Goal: Obtain resource: Download file/media

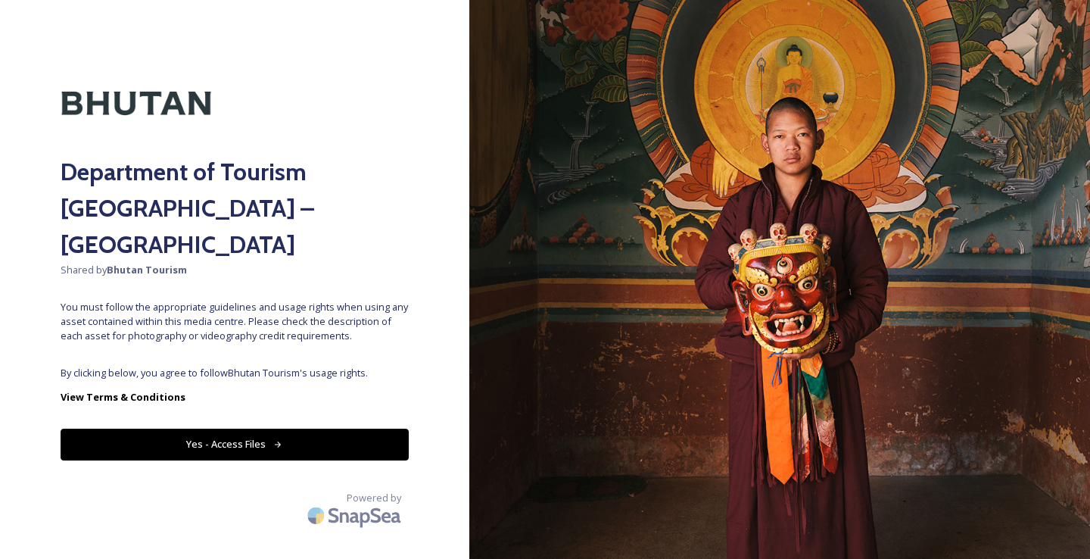
click at [226, 428] on button "Yes - Access Files" at bounding box center [235, 443] width 348 height 31
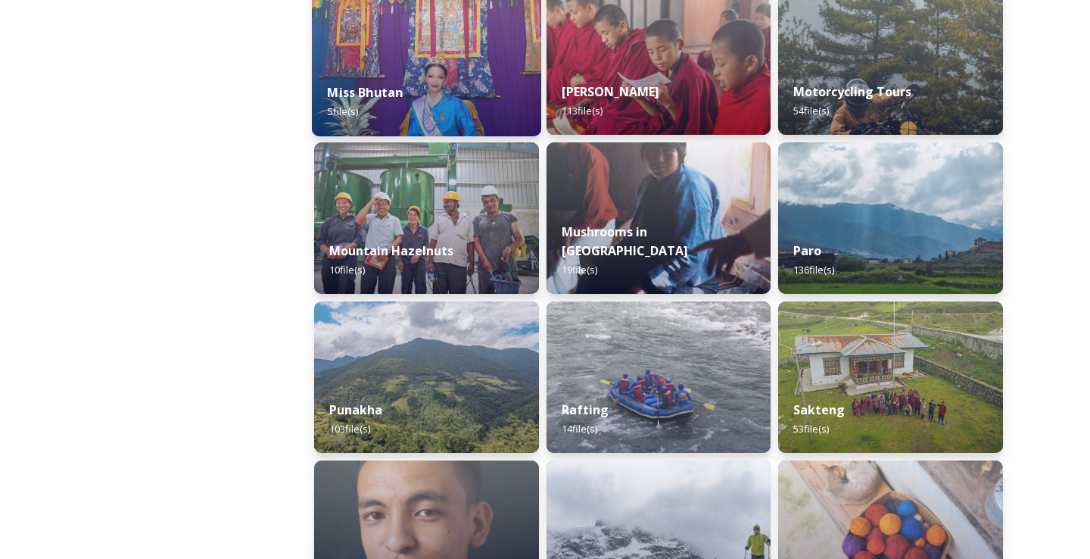
scroll to position [1137, 0]
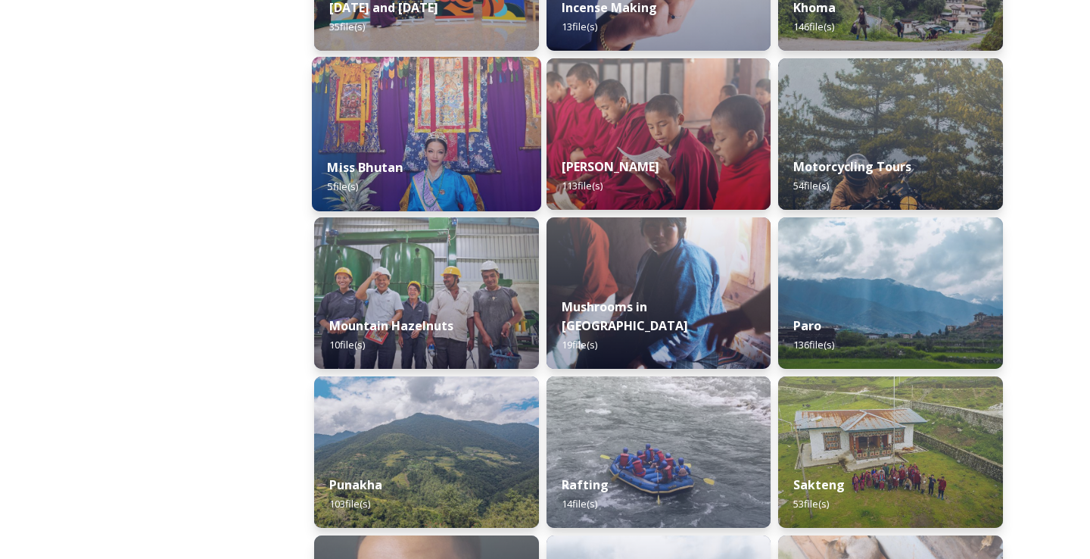
click at [474, 131] on img at bounding box center [426, 134] width 229 height 154
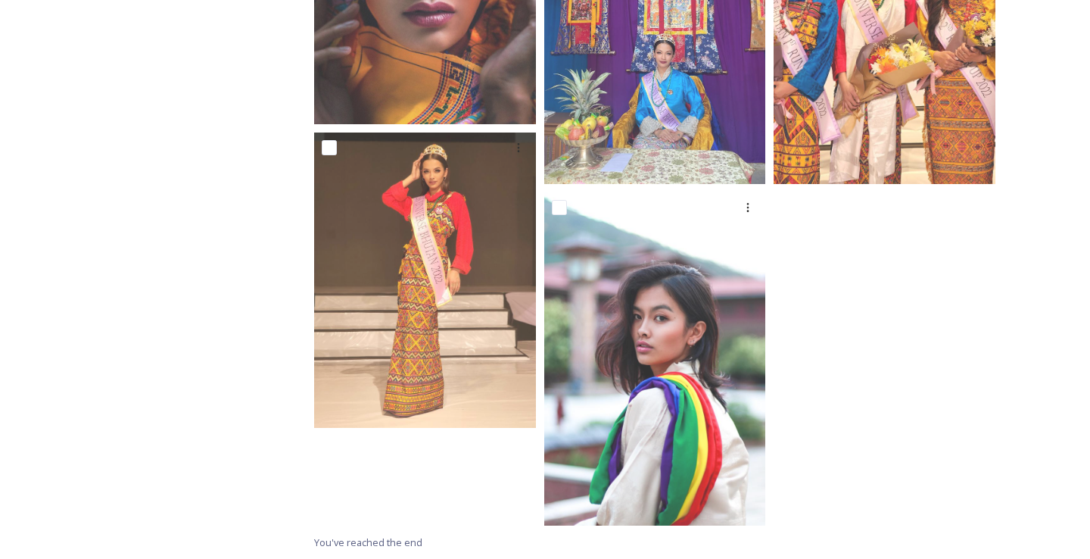
scroll to position [123, 0]
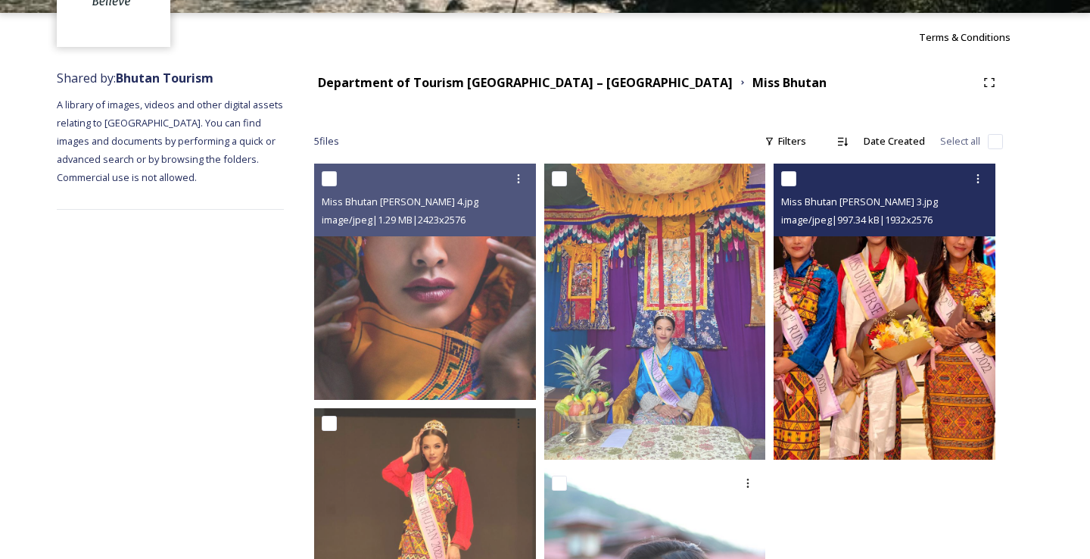
click at [829, 331] on img at bounding box center [884, 311] width 222 height 296
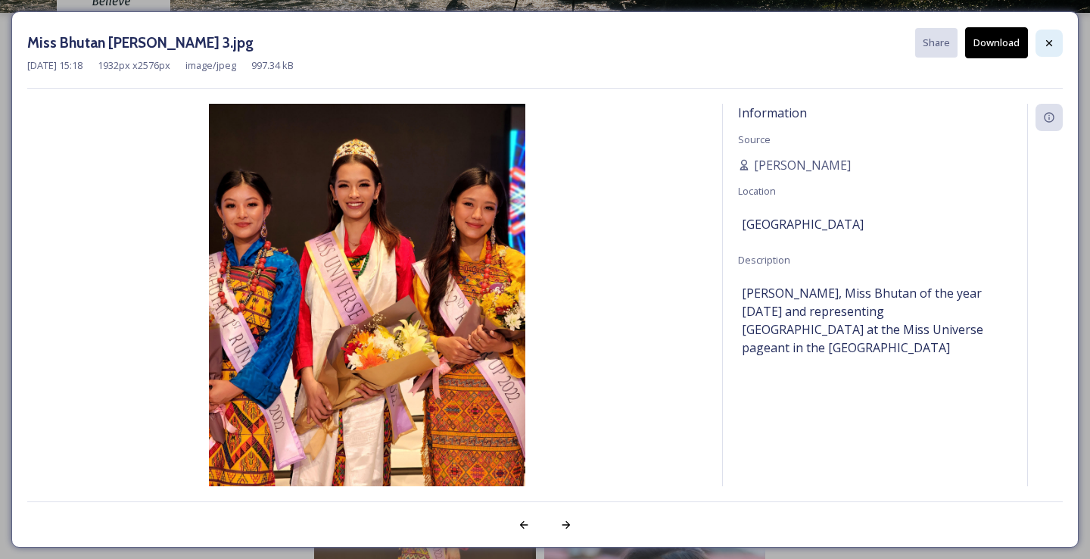
click at [1052, 42] on icon at bounding box center [1049, 43] width 12 height 12
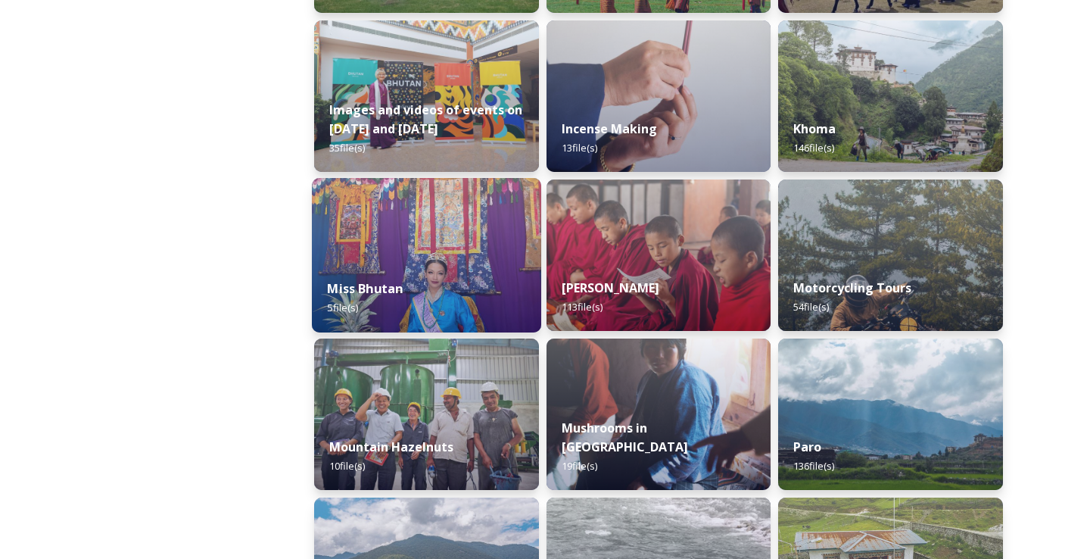
scroll to position [1019, 0]
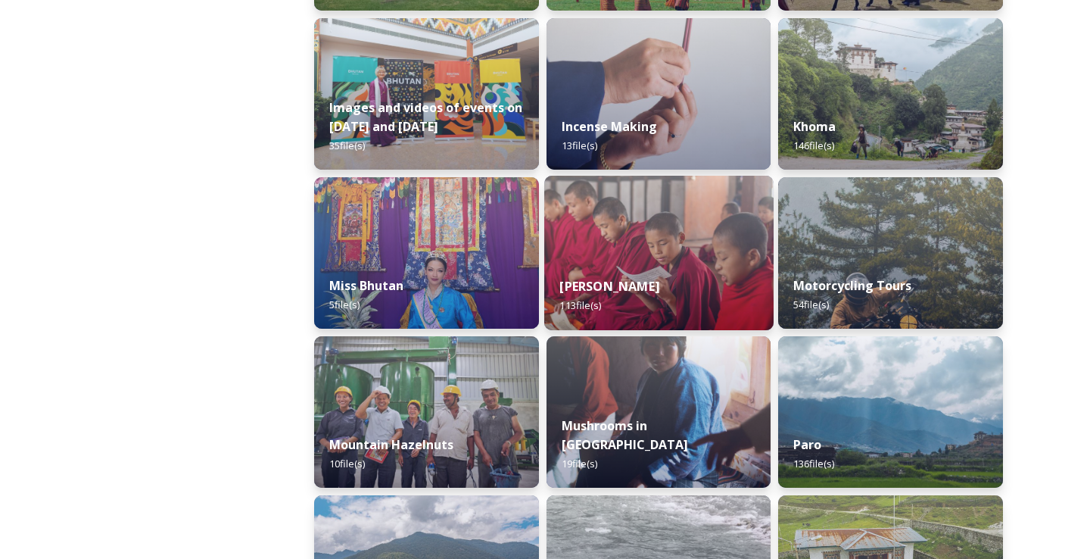
click at [660, 247] on img at bounding box center [658, 253] width 229 height 154
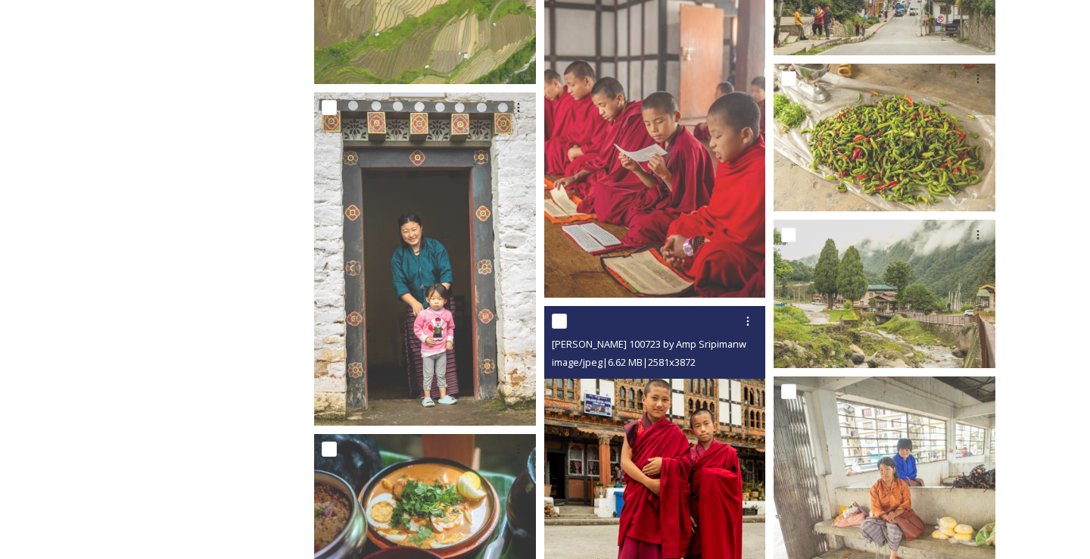
scroll to position [2760, 0]
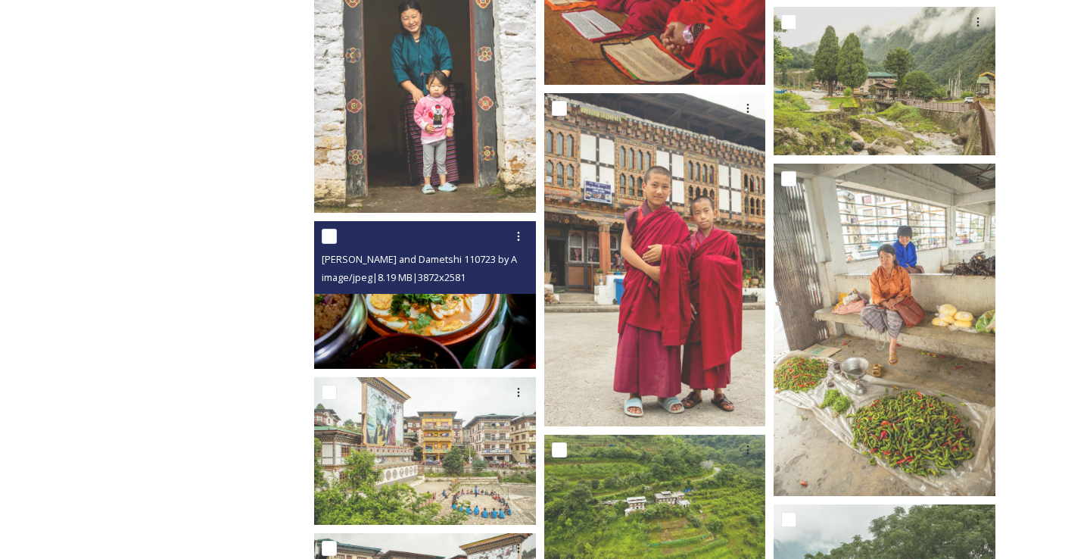
click at [456, 319] on img at bounding box center [425, 295] width 222 height 148
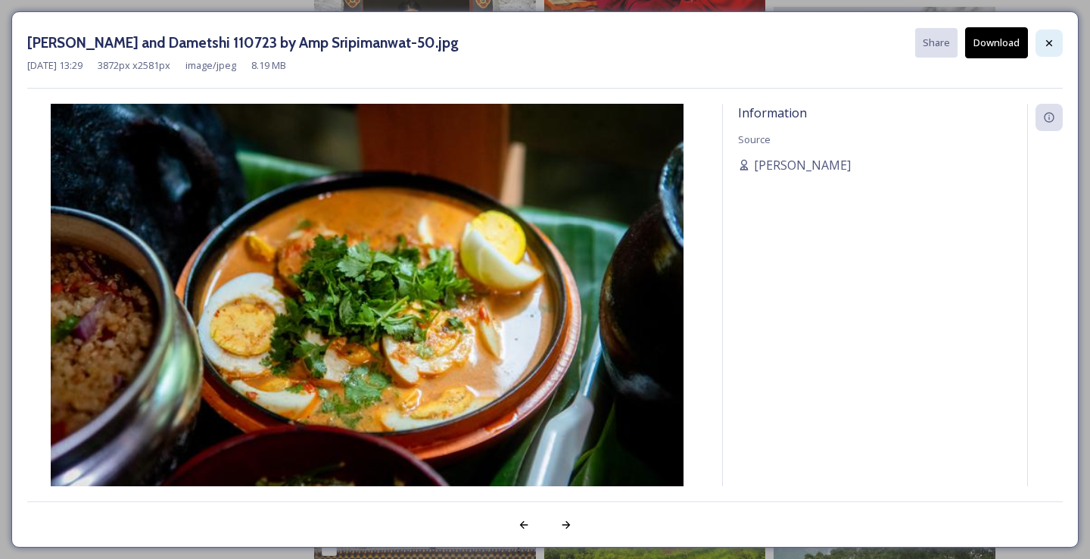
click at [1048, 45] on icon at bounding box center [1049, 43] width 12 height 12
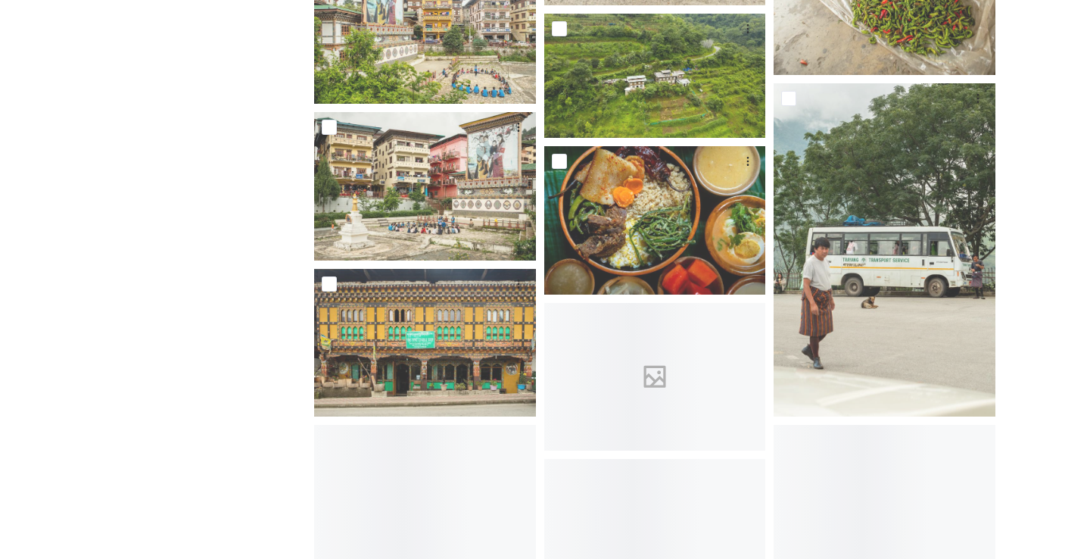
scroll to position [3182, 0]
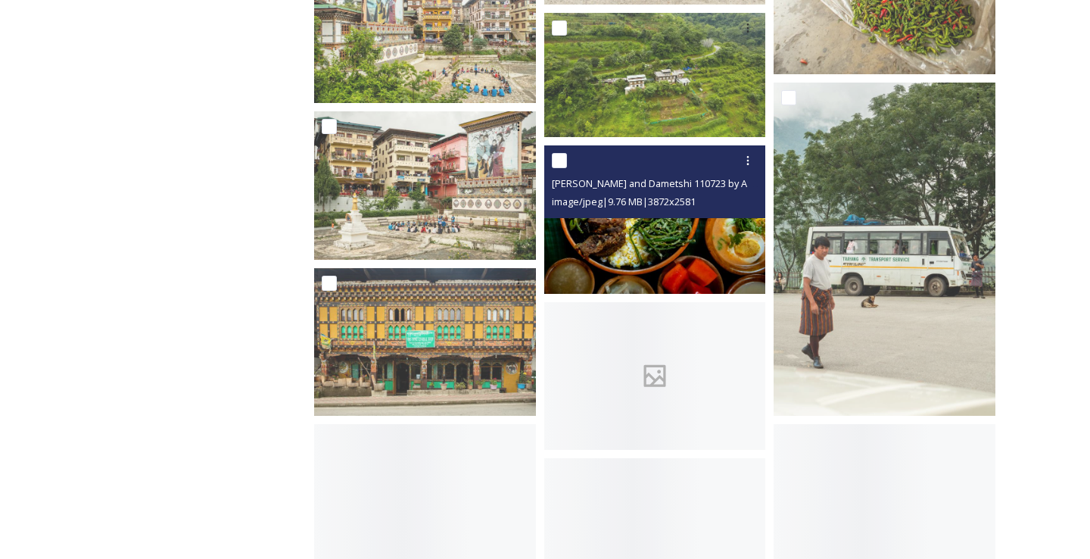
click at [661, 250] on img at bounding box center [655, 219] width 222 height 148
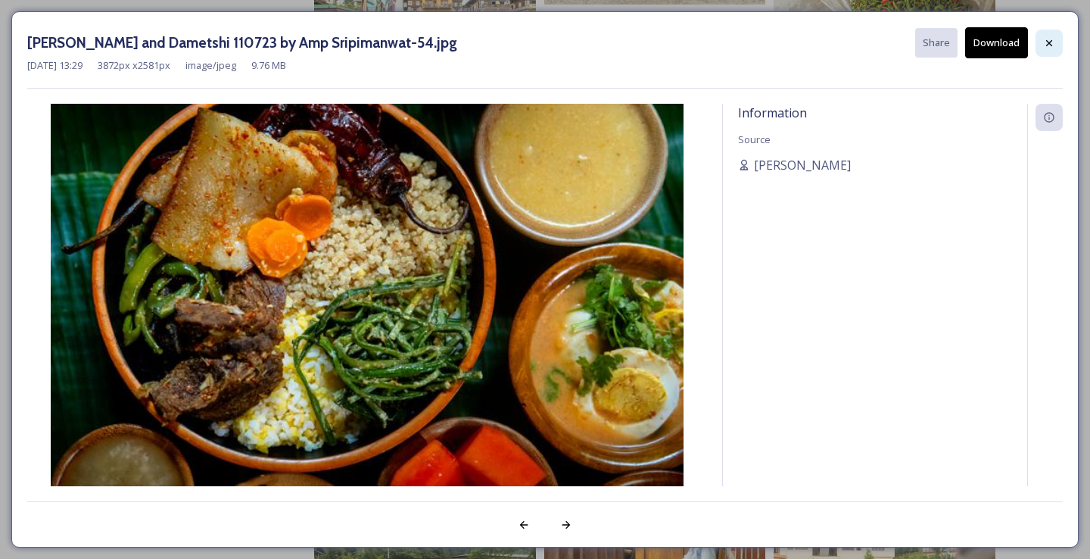
click at [1052, 42] on icon at bounding box center [1049, 43] width 12 height 12
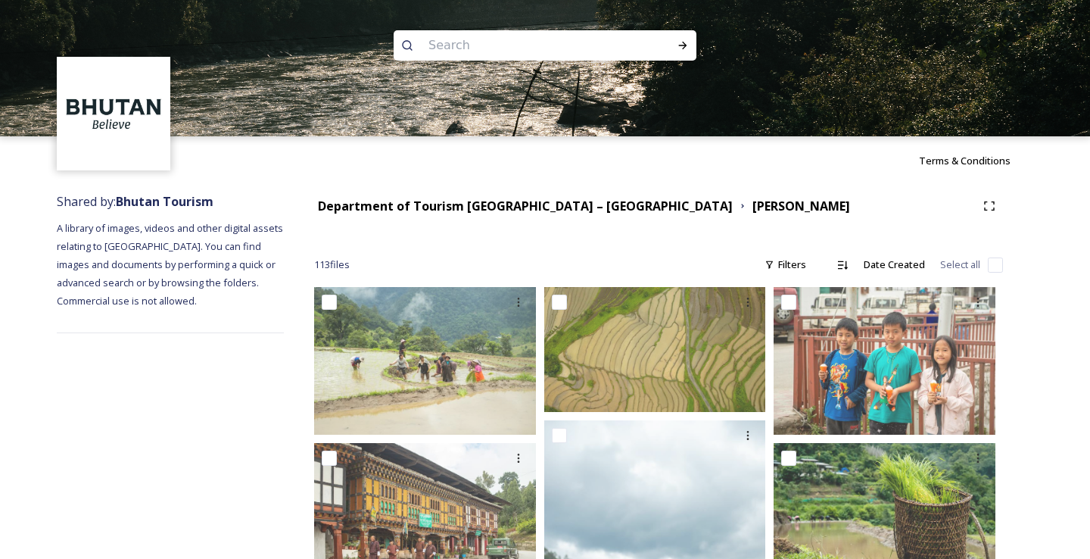
scroll to position [0, 0]
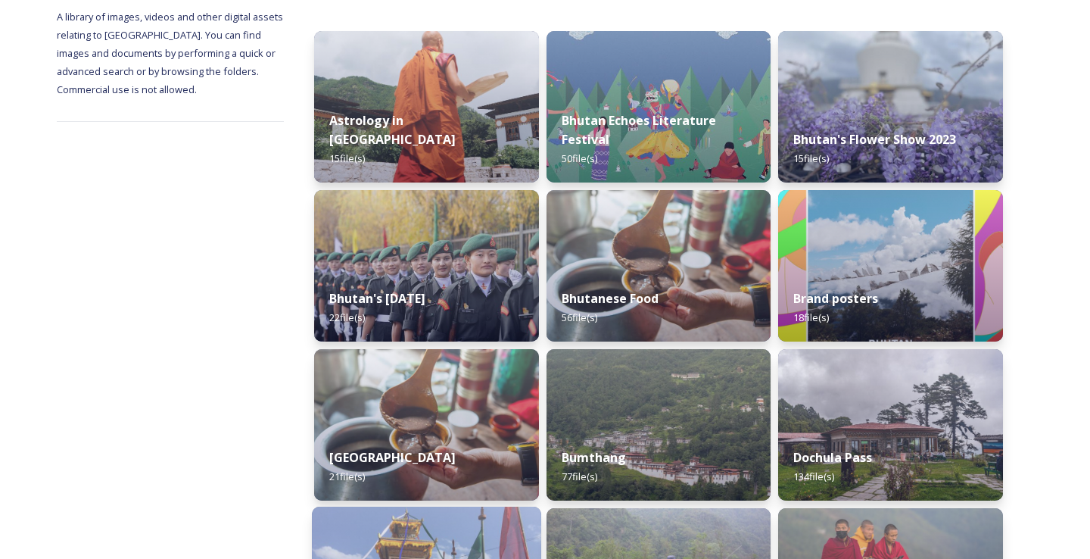
scroll to position [112, 0]
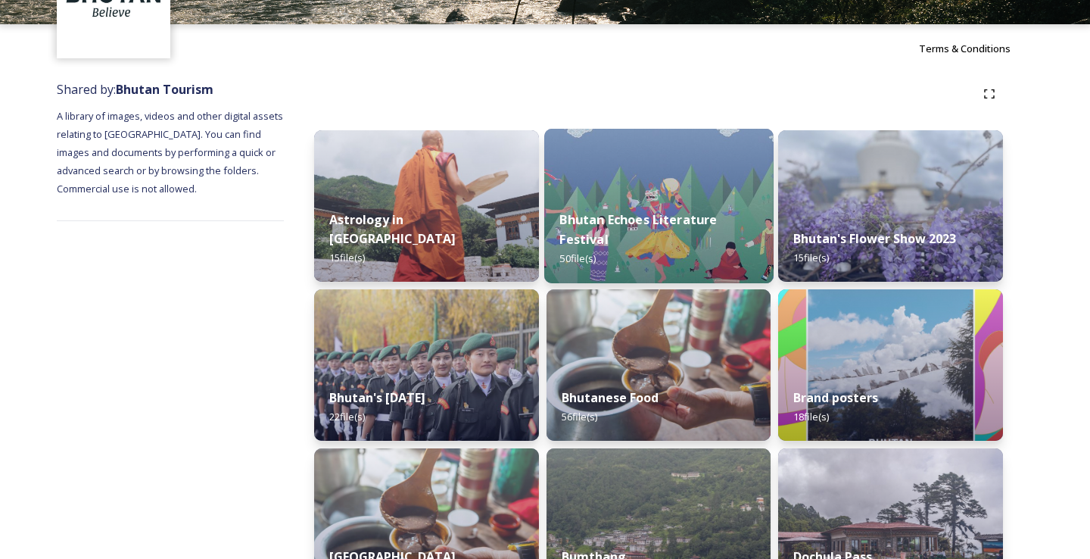
click at [653, 180] on img at bounding box center [658, 206] width 229 height 154
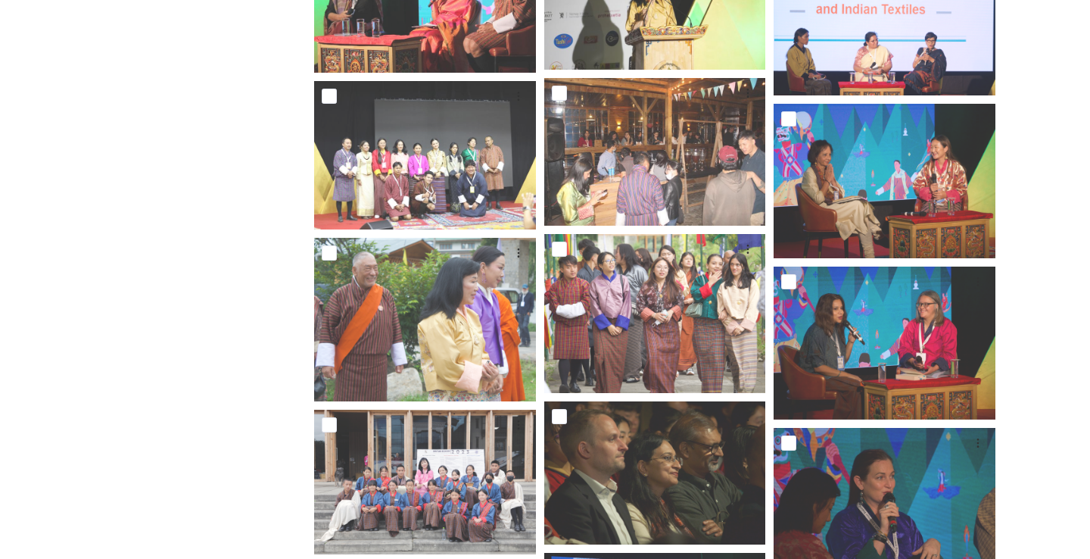
scroll to position [1887, 0]
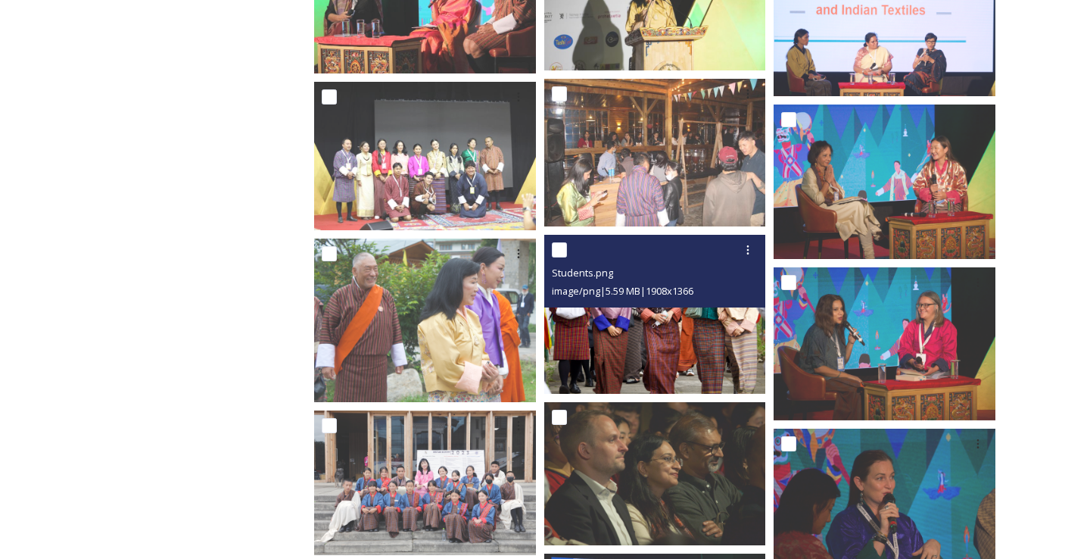
click at [621, 333] on img at bounding box center [655, 314] width 222 height 159
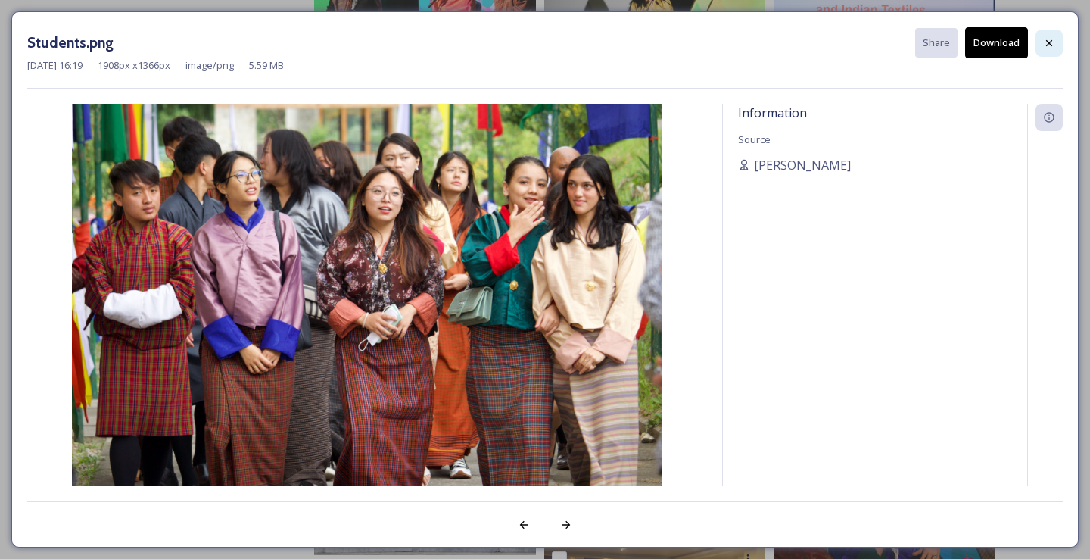
click at [1048, 44] on icon at bounding box center [1049, 43] width 12 height 12
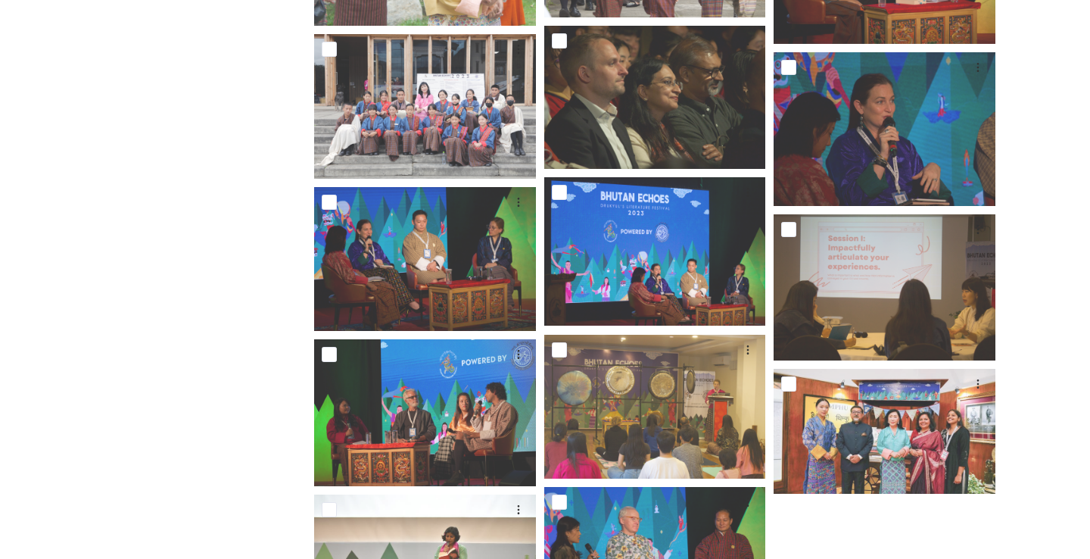
scroll to position [2264, 0]
